Goal: Task Accomplishment & Management: Manage account settings

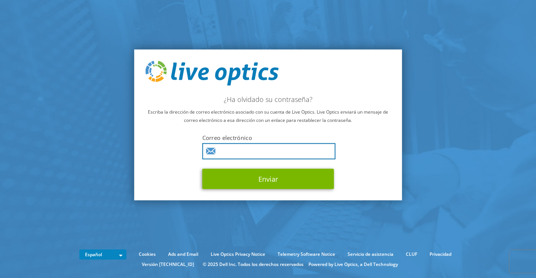
click at [269, 155] on input "text" at bounding box center [268, 151] width 133 height 16
type input "claudio.jeniec@uniqs.com.ar"
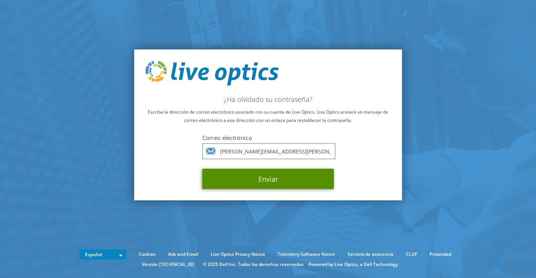
click at [263, 180] on button "Enviar" at bounding box center [268, 178] width 132 height 20
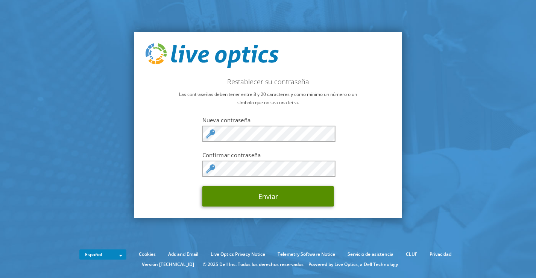
click at [266, 197] on button "Enviar" at bounding box center [268, 196] width 132 height 20
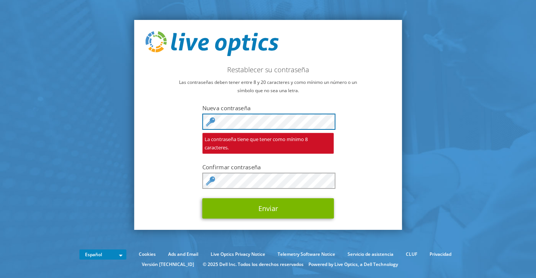
click at [150, 120] on div "Restablecer su contraseña Las contraseñas deben tener entre 8 y 20 caracteres y…" at bounding box center [268, 125] width 268 height 210
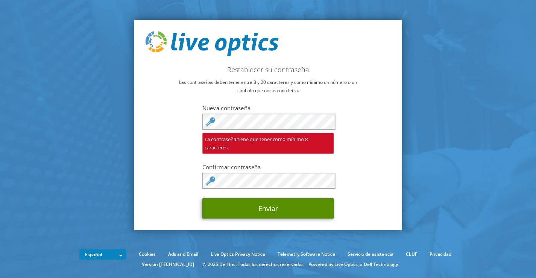
click at [277, 206] on button "Enviar" at bounding box center [268, 208] width 132 height 20
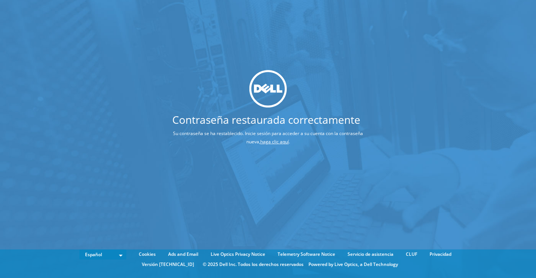
click at [264, 142] on link "haga clic aquí" at bounding box center [274, 141] width 29 height 6
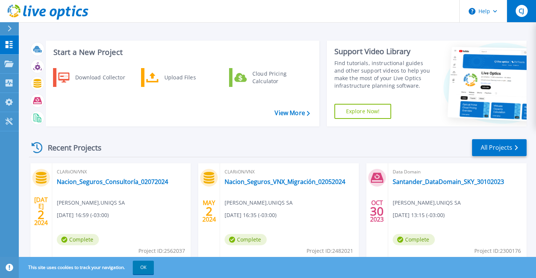
click at [519, 12] on span "CJ" at bounding box center [520, 11] width 5 height 6
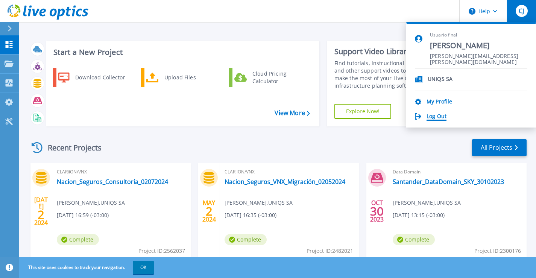
click at [441, 115] on link "Log Out" at bounding box center [436, 116] width 20 height 7
